Goal: Task Accomplishment & Management: Manage account settings

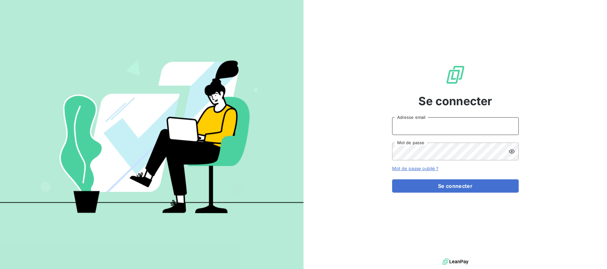
click at [417, 127] on input "Adresse email" at bounding box center [455, 126] width 127 height 18
type input "[EMAIL_ADDRESS][DOMAIN_NAME]"
click at [392, 179] on button "Se connecter" at bounding box center [455, 185] width 127 height 13
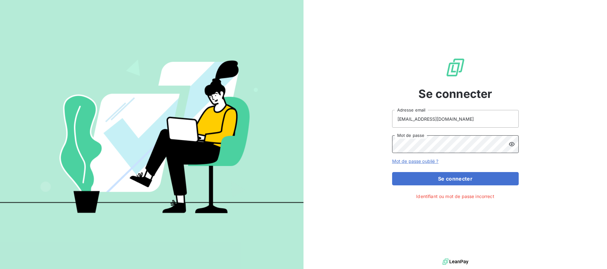
click at [358, 136] on div "Se connecter [EMAIL_ADDRESS][DOMAIN_NAME] Adresse email Mot de passe Mot de pas…" at bounding box center [454, 128] width 303 height 257
click at [392, 172] on button "Se connecter" at bounding box center [455, 178] width 127 height 13
click at [366, 143] on div "Se connecter [EMAIL_ADDRESS][DOMAIN_NAME] Adresse email Mot de passe Mot de pas…" at bounding box center [454, 128] width 303 height 257
click at [514, 145] on icon at bounding box center [511, 144] width 6 height 6
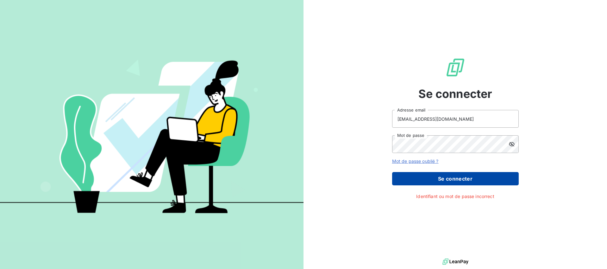
click at [475, 179] on button "Se connecter" at bounding box center [455, 178] width 127 height 13
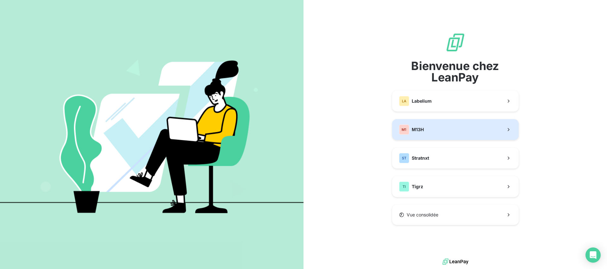
click at [427, 127] on button "M1 M13H" at bounding box center [455, 129] width 127 height 21
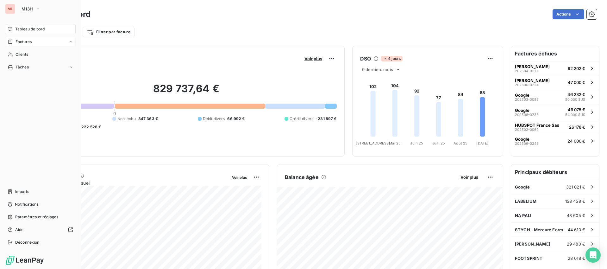
click at [20, 44] on span "Factures" at bounding box center [24, 42] width 16 height 6
click at [27, 57] on span "Factures" at bounding box center [23, 55] width 16 height 6
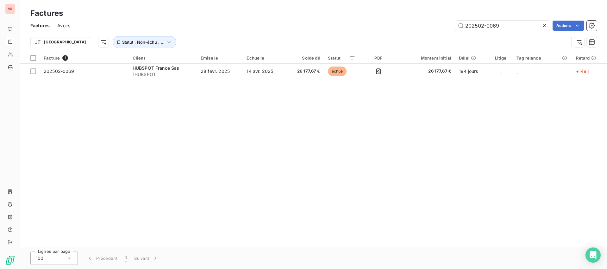
click at [543, 26] on icon at bounding box center [544, 25] width 6 height 6
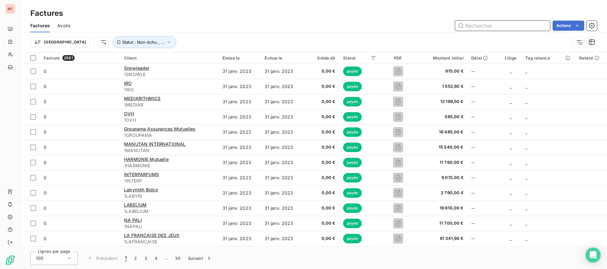
click at [476, 27] on input "text" at bounding box center [502, 26] width 95 height 10
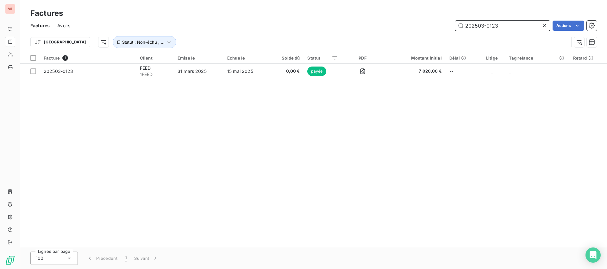
type input "202503-0123"
